Goal: Transaction & Acquisition: Subscribe to service/newsletter

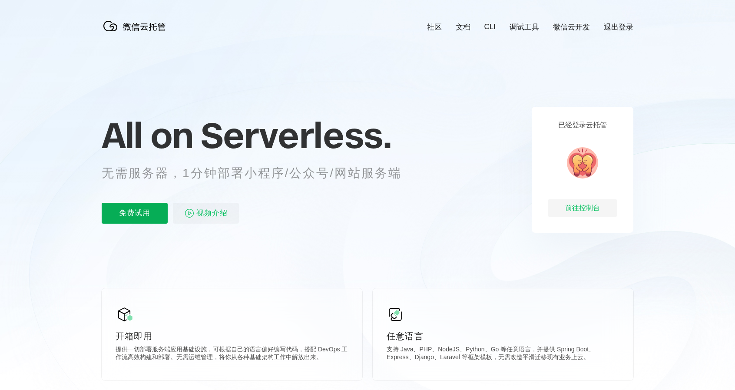
scroll to position [0, 1544]
click at [130, 214] on p "免费试用" at bounding box center [135, 213] width 66 height 21
click at [141, 213] on p "免费试用" at bounding box center [135, 213] width 66 height 21
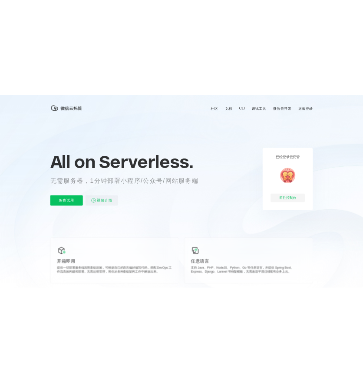
scroll to position [0, 1544]
